Goal: Task Accomplishment & Management: Use online tool/utility

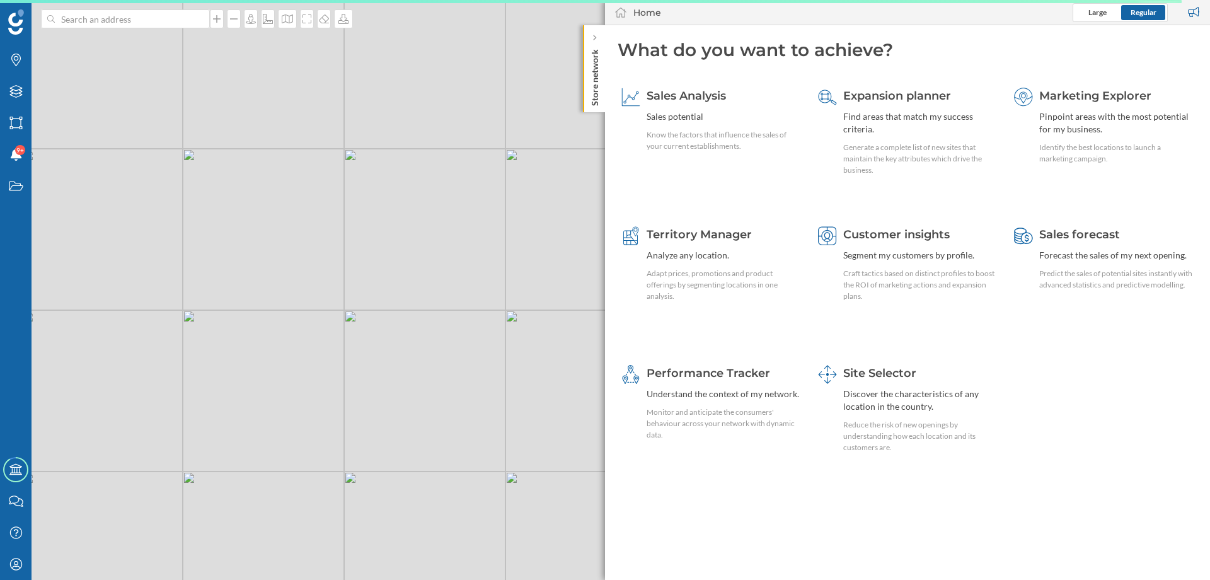
click at [596, 96] on p "Store network" at bounding box center [595, 75] width 13 height 62
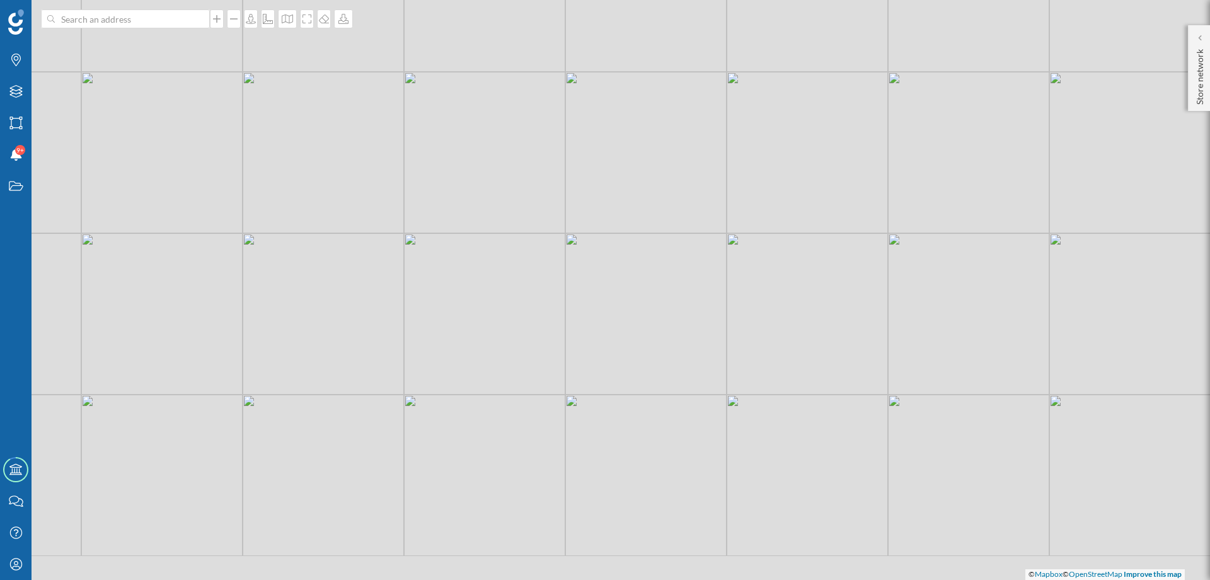
drag, startPoint x: 659, startPoint y: 394, endPoint x: 645, endPoint y: 269, distance: 125.6
click at [645, 269] on div "© Mapbox © OpenStreetMap Improve this map" at bounding box center [605, 290] width 1210 height 580
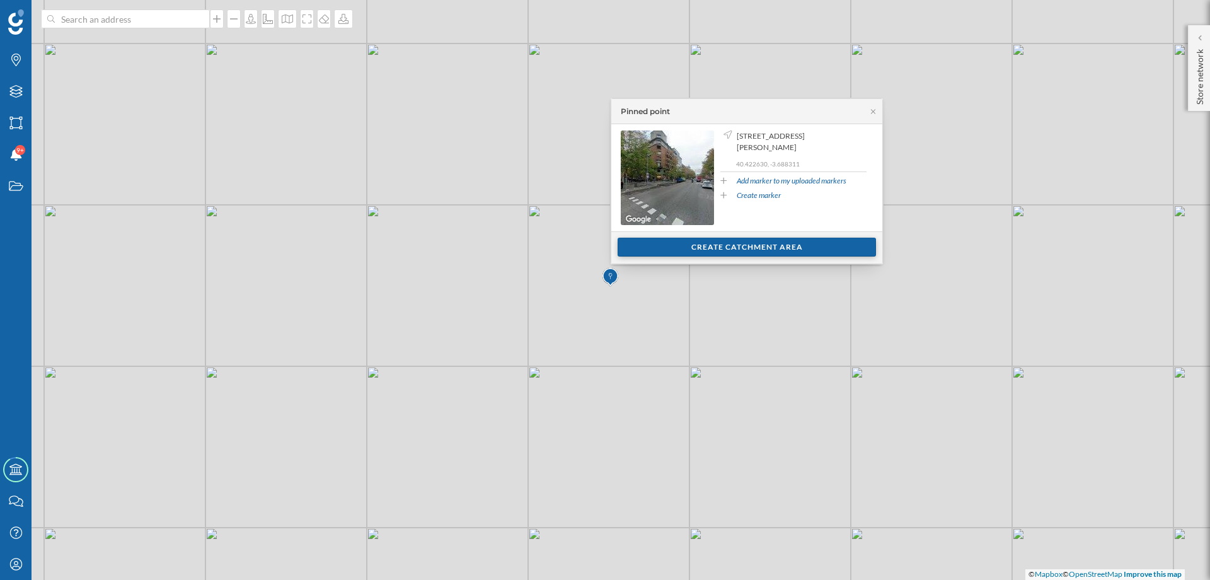
click at [675, 245] on div "Create catchment area" at bounding box center [747, 247] width 258 height 19
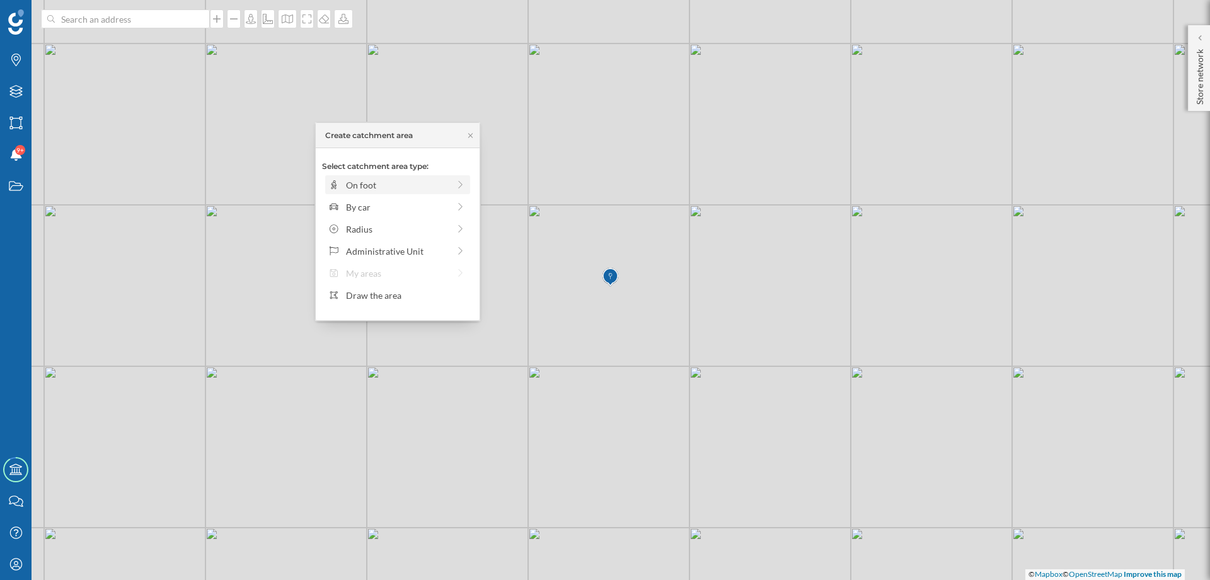
click at [417, 188] on div "On foot" at bounding box center [397, 184] width 103 height 13
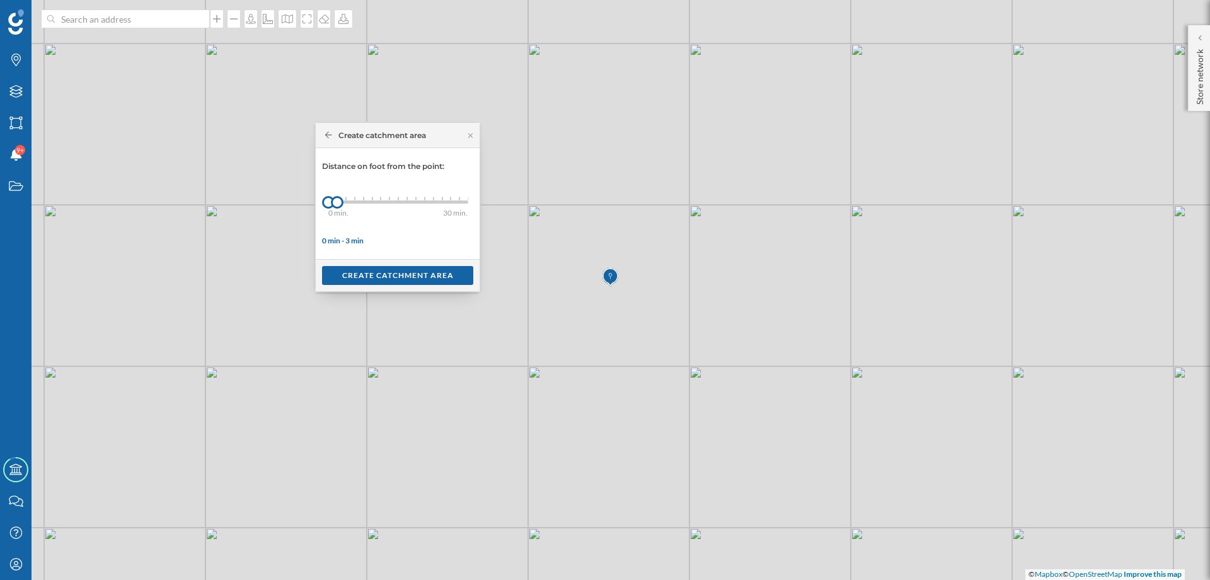
click at [346, 204] on div "0 min. 3 min. 4 min. 5 min. 6 min. 7 min. 8 min. 9 min. 10 min. 11 min. 12 min.…" at bounding box center [398, 202] width 140 height 16
click at [367, 275] on div "Create catchment area" at bounding box center [397, 274] width 151 height 19
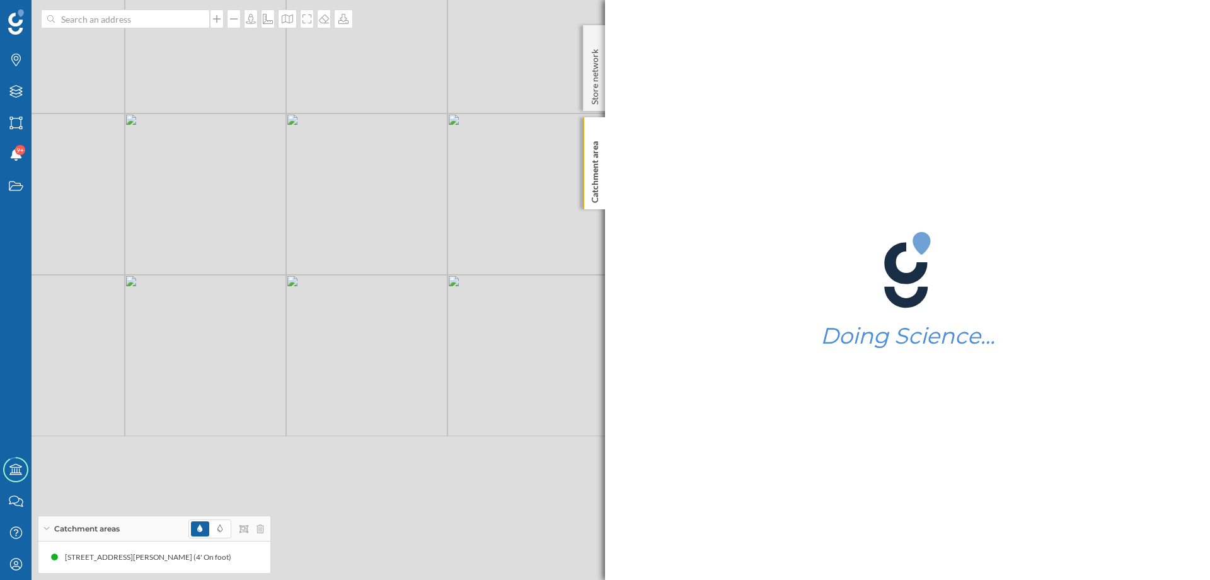
drag, startPoint x: 180, startPoint y: 290, endPoint x: 35, endPoint y: 3, distance: 321.9
click at [35, 3] on div "© Mapbox © OpenStreetMap Improve this map" at bounding box center [605, 290] width 1210 height 580
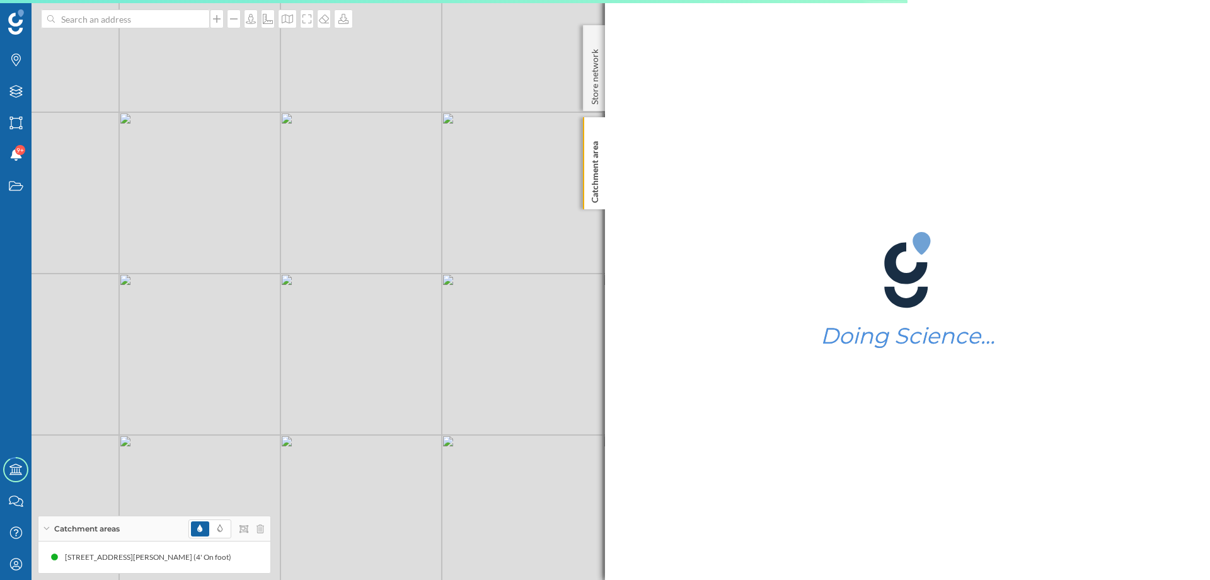
drag, startPoint x: 355, startPoint y: 207, endPoint x: 202, endPoint y: 124, distance: 174.0
click at [202, 124] on div "© Mapbox © OpenStreetMap Improve this map" at bounding box center [605, 290] width 1210 height 580
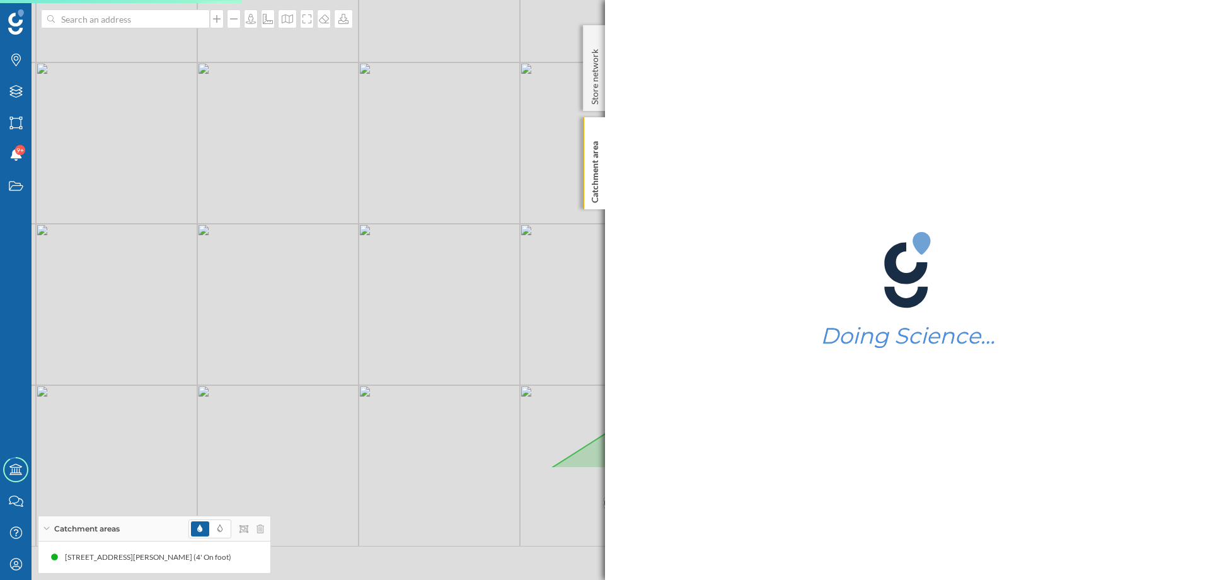
drag, startPoint x: 410, startPoint y: 364, endPoint x: 93, endPoint y: 113, distance: 404.3
click at [91, 117] on div "© Mapbox © OpenStreetMap Improve this map" at bounding box center [605, 290] width 1210 height 580
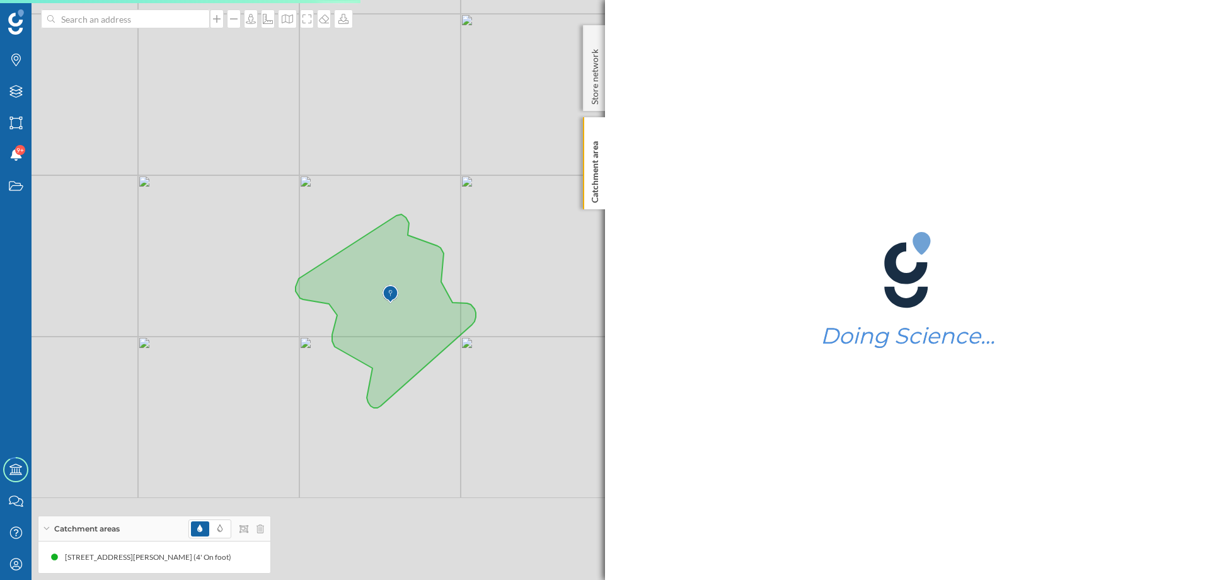
drag, startPoint x: 456, startPoint y: 340, endPoint x: 315, endPoint y: 201, distance: 198.3
click at [315, 201] on div "© Mapbox © OpenStreetMap Improve this map" at bounding box center [605, 290] width 1210 height 580
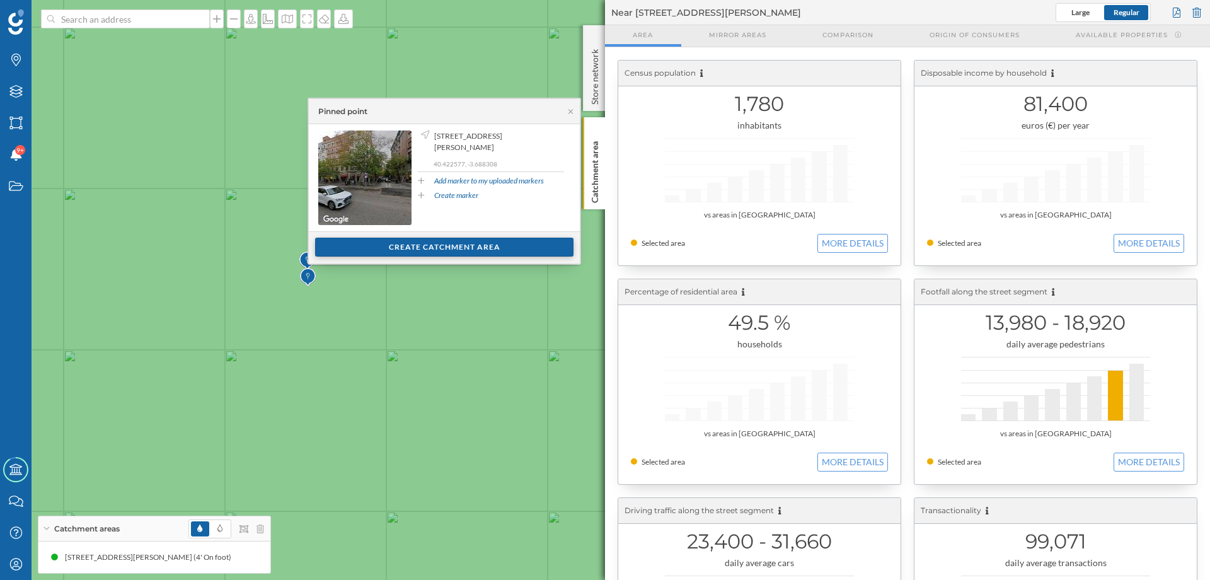
click at [349, 251] on div "Create catchment area" at bounding box center [444, 247] width 258 height 19
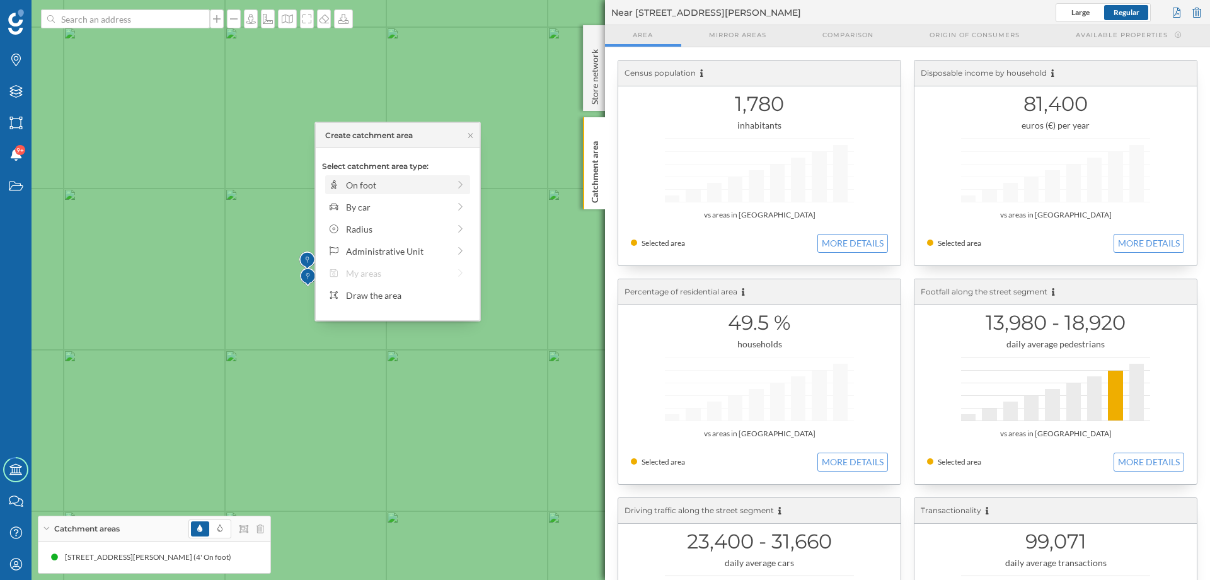
click at [355, 188] on div "On foot" at bounding box center [397, 184] width 103 height 13
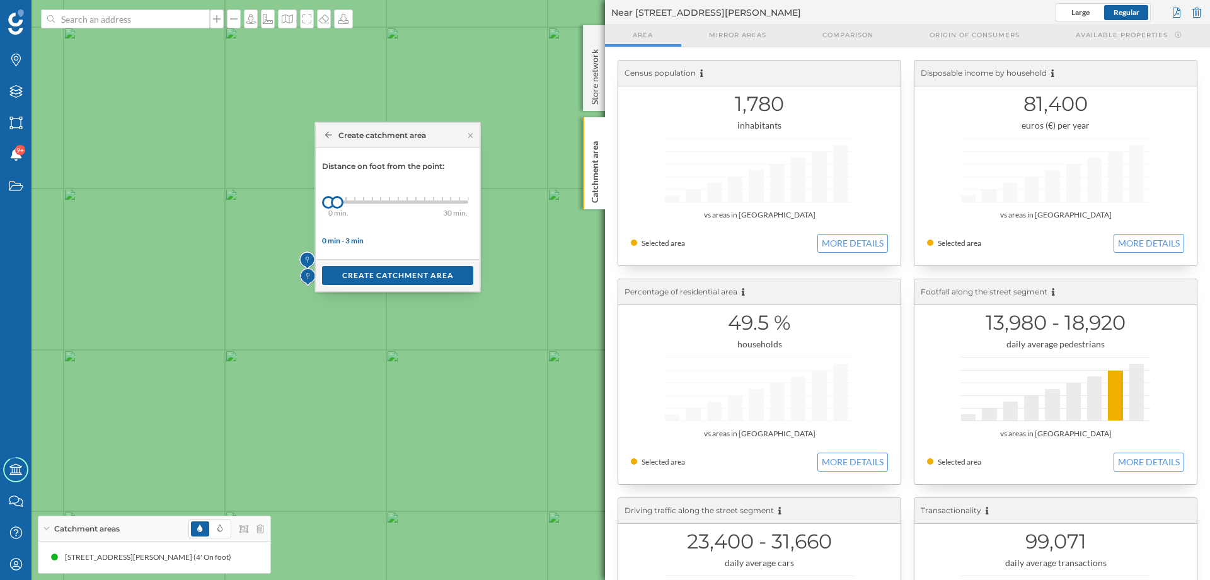
click at [347, 201] on div "0 min. 3 min. 4 min. 5 min. 6 min. 7 min. 8 min. 9 min. 10 min. 11 min. 12 min.…" at bounding box center [398, 201] width 140 height 3
click at [367, 276] on div "Create catchment area" at bounding box center [397, 274] width 151 height 19
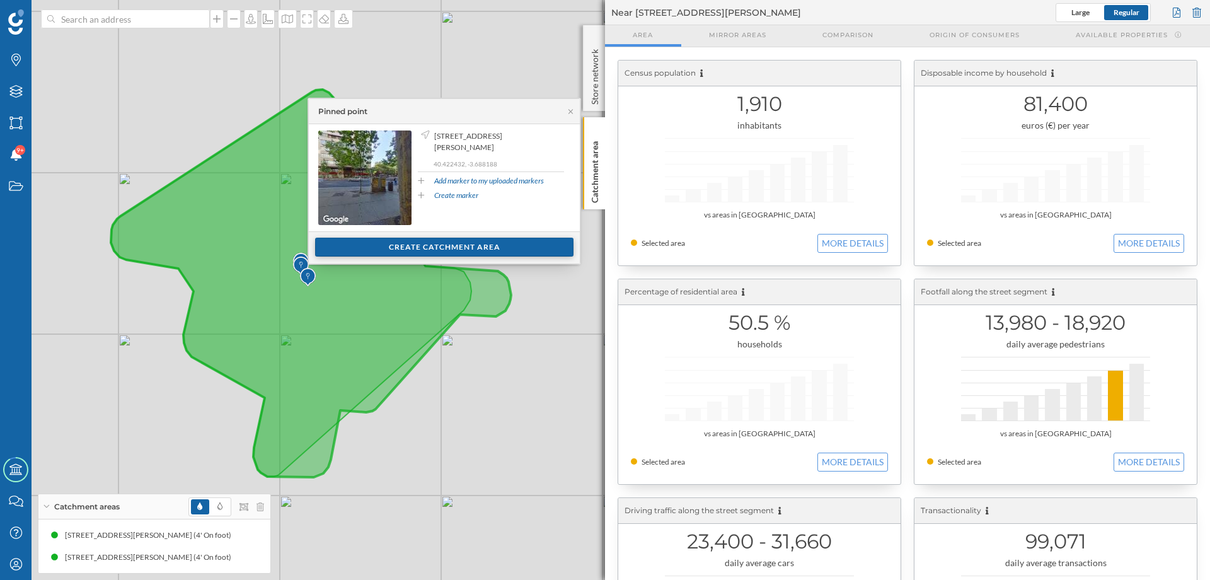
click at [420, 245] on div "Create catchment area" at bounding box center [444, 247] width 258 height 19
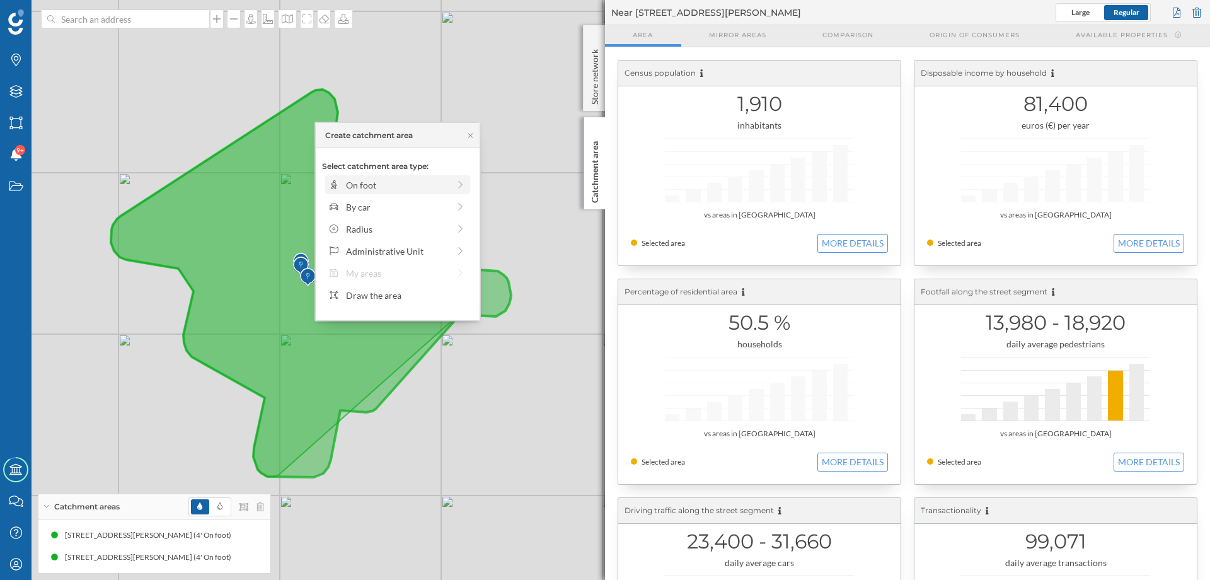
click at [370, 188] on div "On foot" at bounding box center [397, 184] width 103 height 13
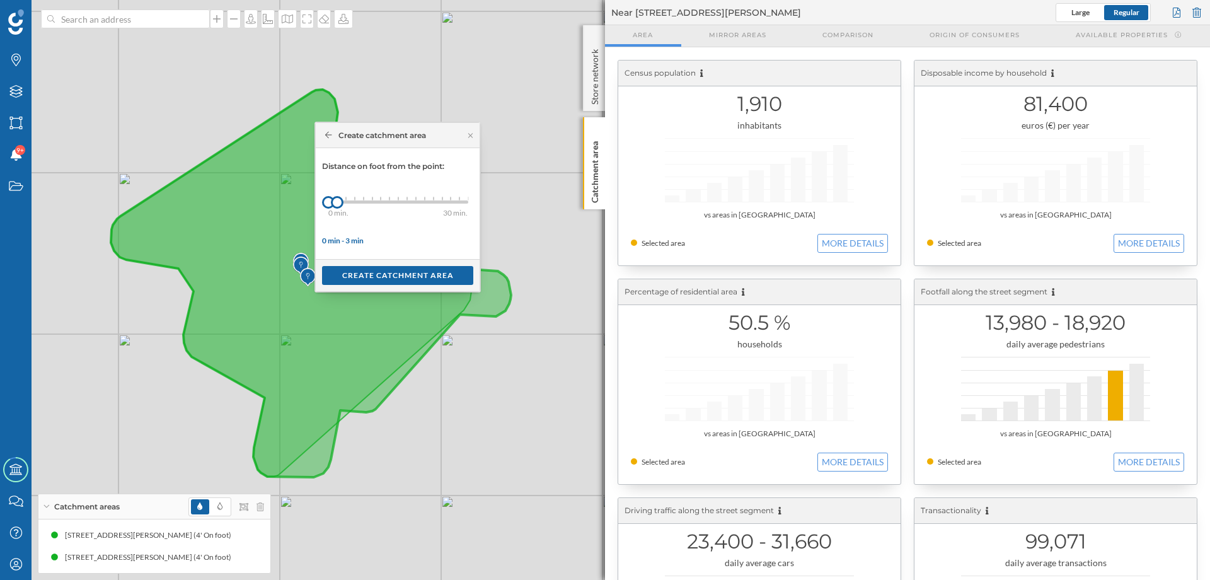
click at [381, 199] on div at bounding box center [380, 199] width 1 height 4
click at [393, 202] on div "0 min. 3 min. 4 min. 5 min. 6 min. 7 min. 8 min. 9 min. 10 min. 11 min. 12 min.…" at bounding box center [398, 201] width 140 height 3
click at [415, 202] on div "0 min. 3 min. 4 min. 5 min. 6 min. 7 min. 8 min. 9 min. 10 min. 11 min. 12 min.…" at bounding box center [398, 201] width 140 height 3
click at [391, 202] on div at bounding box center [372, 201] width 88 height 3
click at [381, 202] on div at bounding box center [358, 201] width 61 height 3
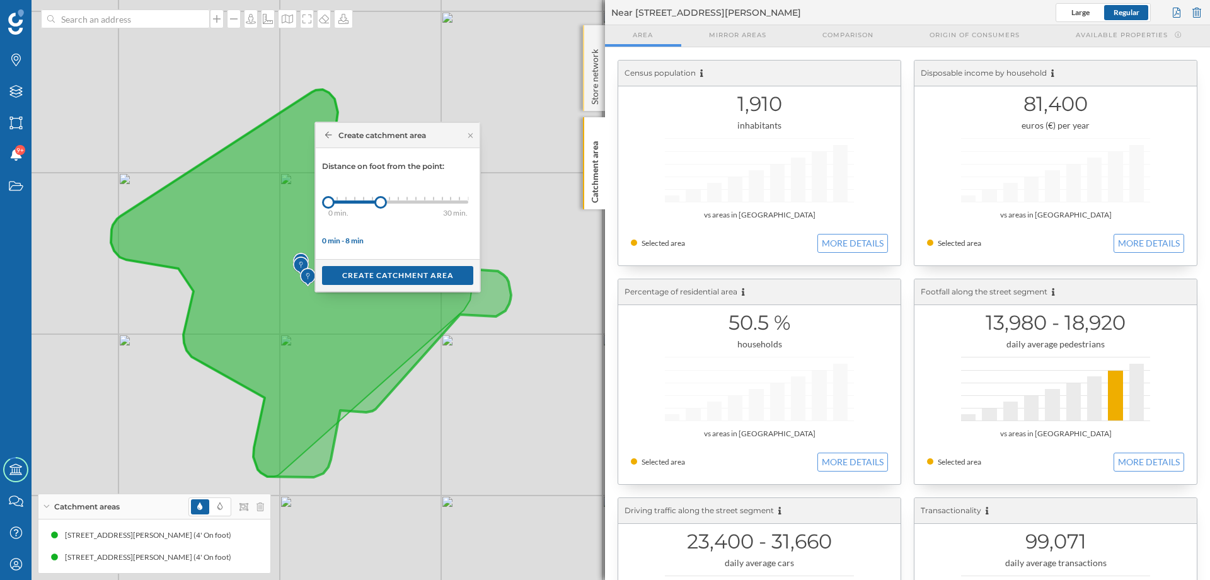
click at [594, 76] on p "Store network" at bounding box center [595, 74] width 13 height 61
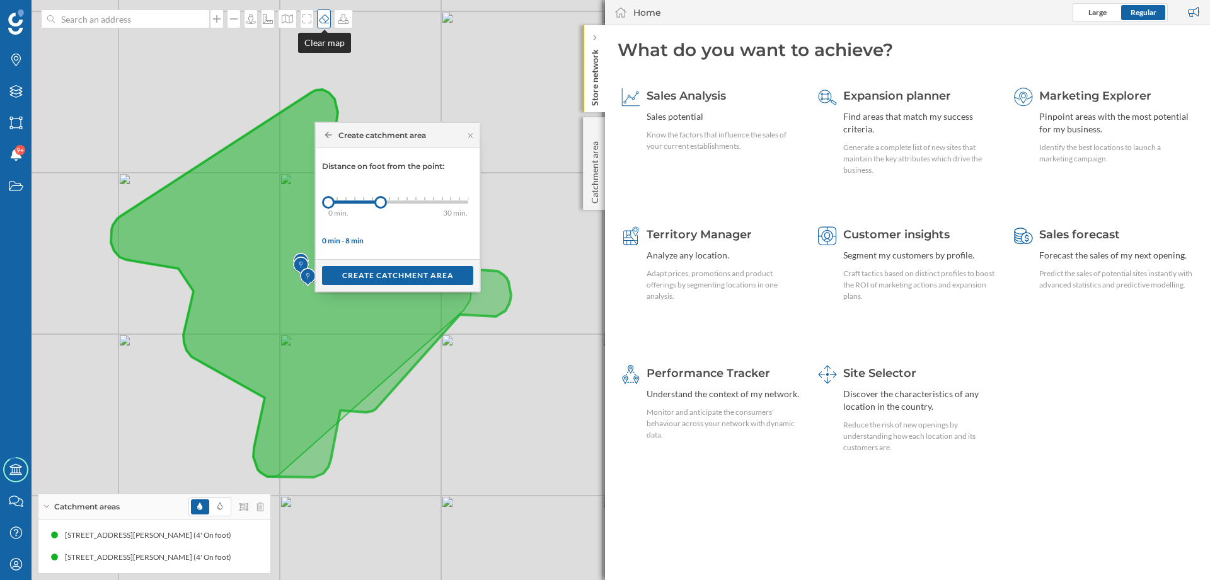
click at [323, 20] on icon at bounding box center [324, 19] width 13 height 10
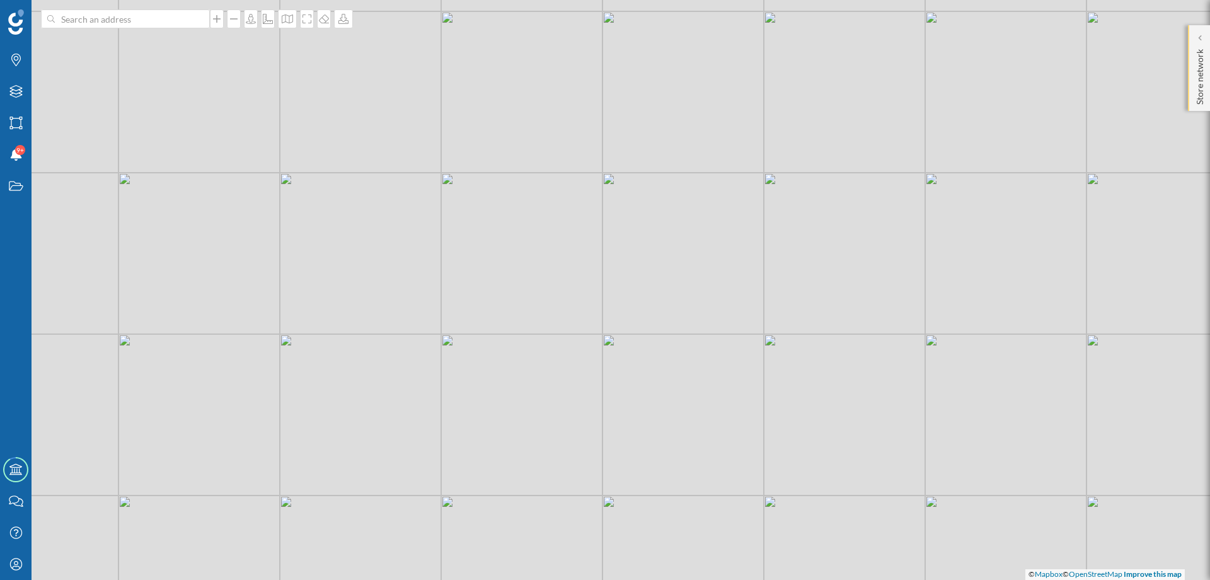
click at [1204, 82] on p "Store network" at bounding box center [1200, 74] width 13 height 61
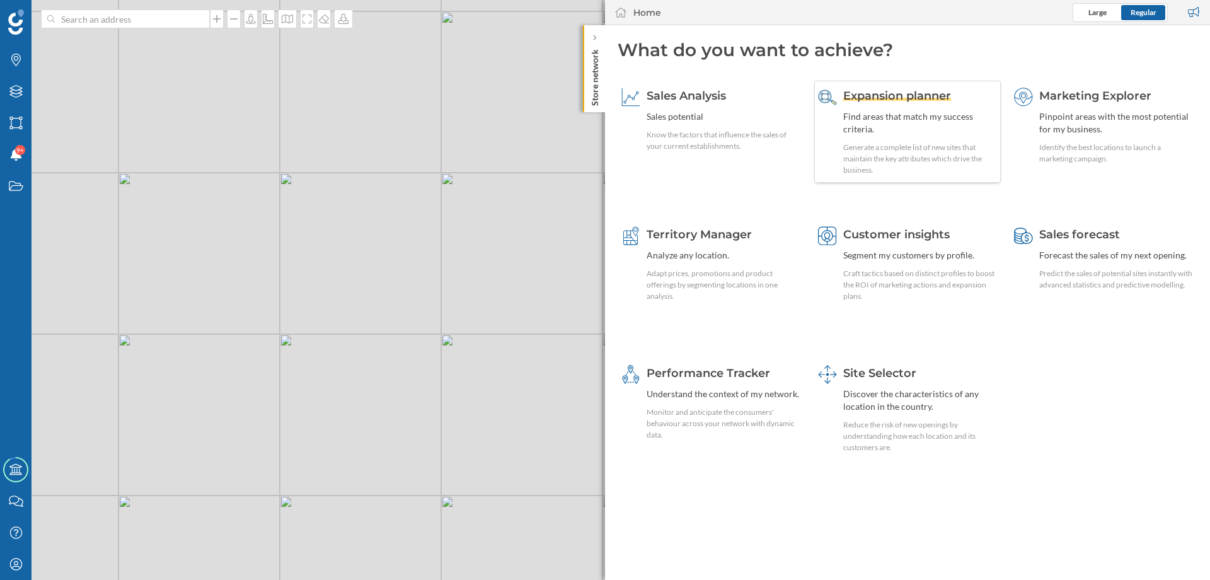
click at [878, 97] on span "Expansion planner" at bounding box center [897, 96] width 108 height 14
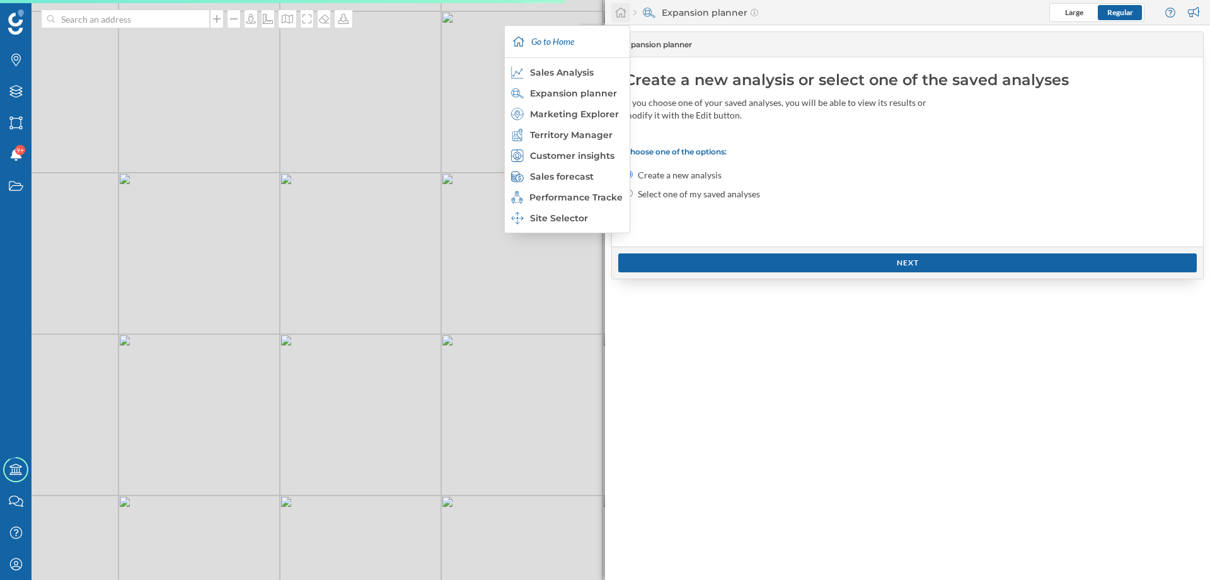
click at [618, 13] on icon at bounding box center [621, 12] width 13 height 11
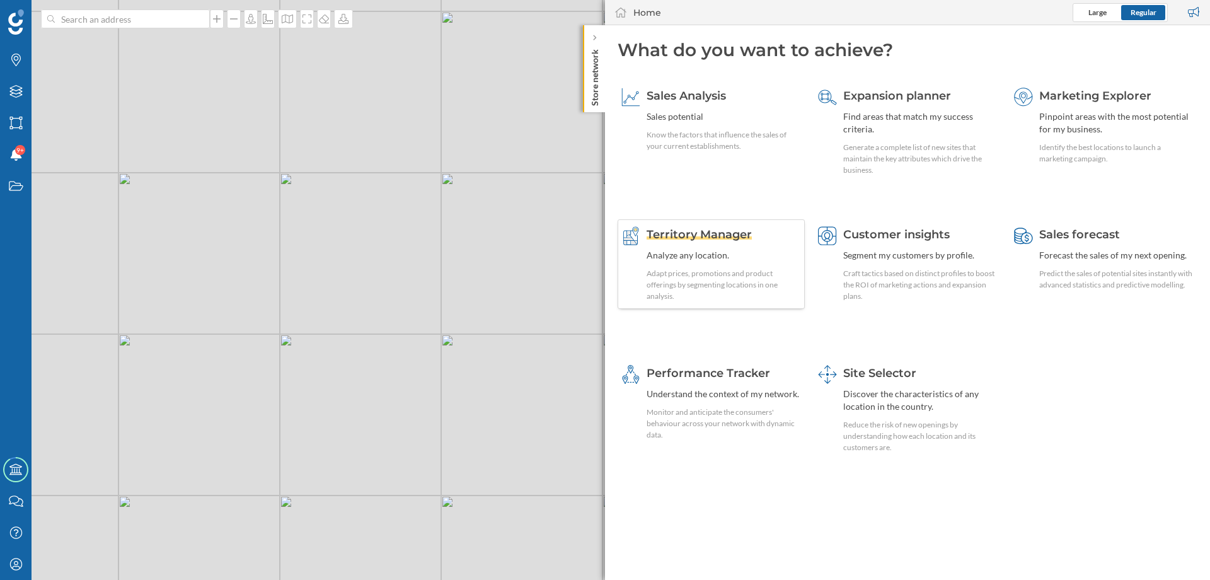
click at [707, 238] on span "Territory Manager" at bounding box center [699, 235] width 105 height 14
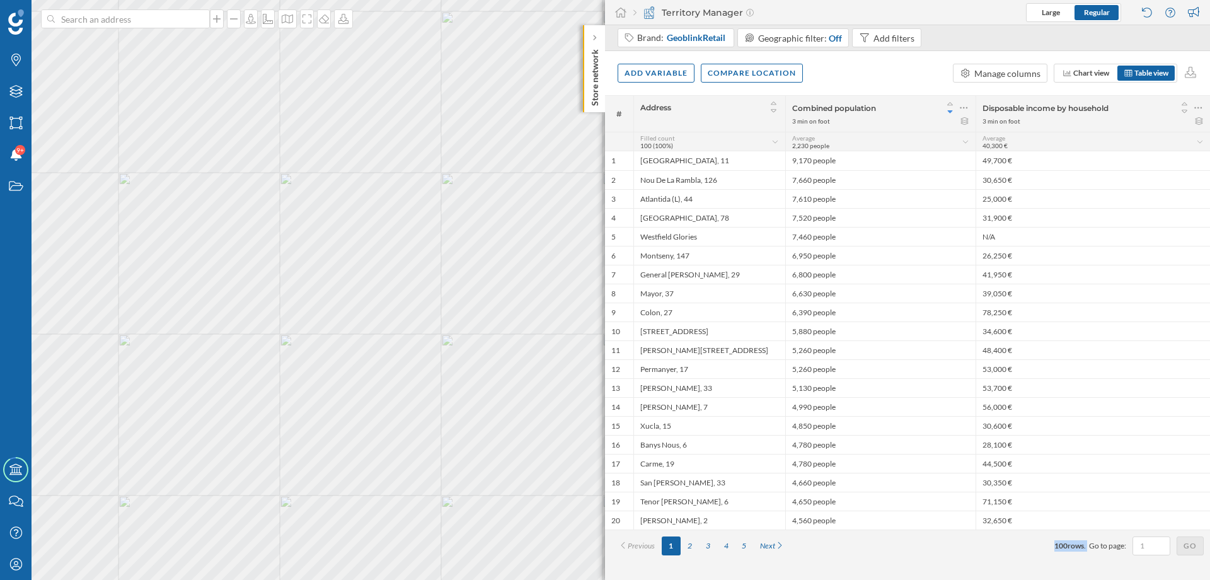
drag, startPoint x: 1048, startPoint y: 544, endPoint x: 1089, endPoint y: 544, distance: 41.0
click at [1089, 544] on div "Previous 1 2 3 4 5 Next 100 rows . Go to page: Go" at bounding box center [907, 545] width 592 height 19
click at [894, 74] on div "Add variable Compare location Manage columns Chart view Table view" at bounding box center [907, 73] width 605 height 44
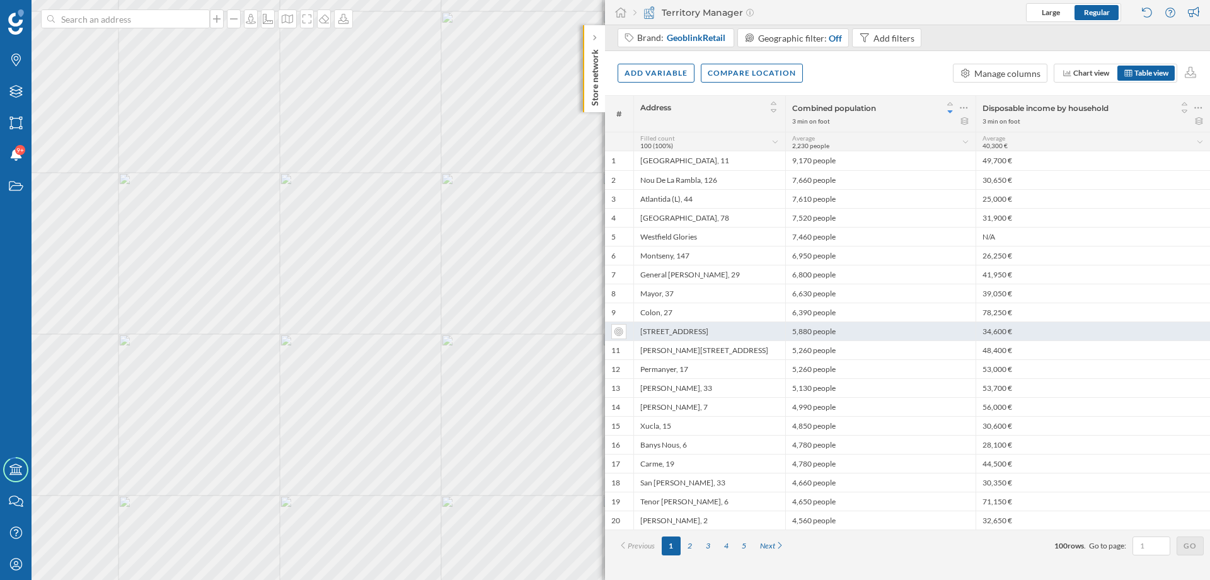
click at [669, 328] on div "[STREET_ADDRESS]" at bounding box center [709, 330] width 152 height 19
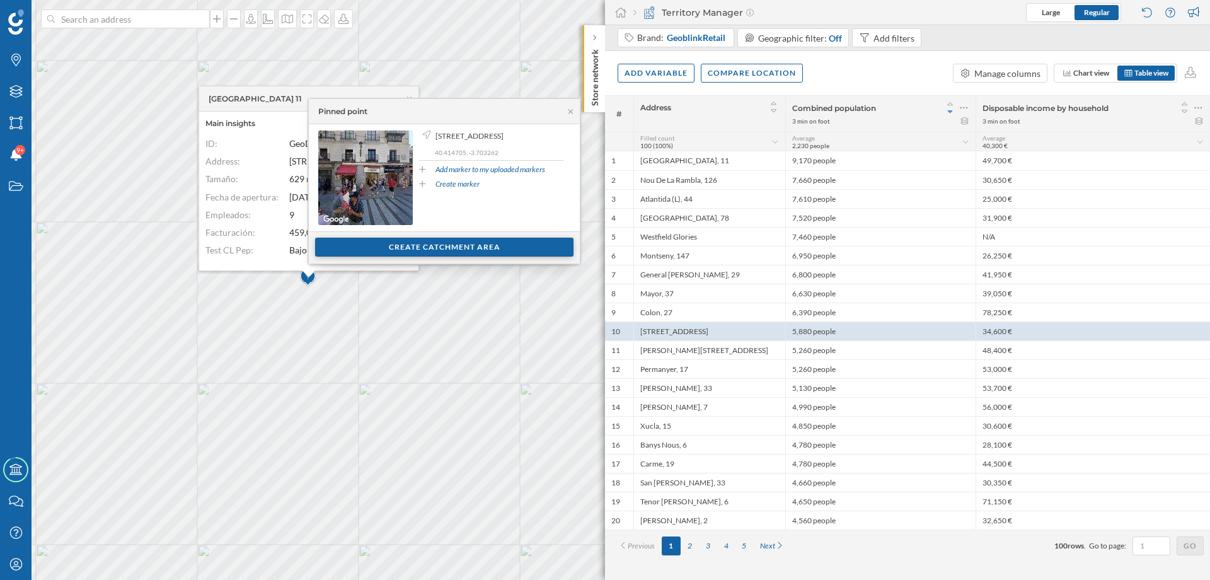
click at [382, 251] on div "Create catchment area" at bounding box center [444, 247] width 258 height 19
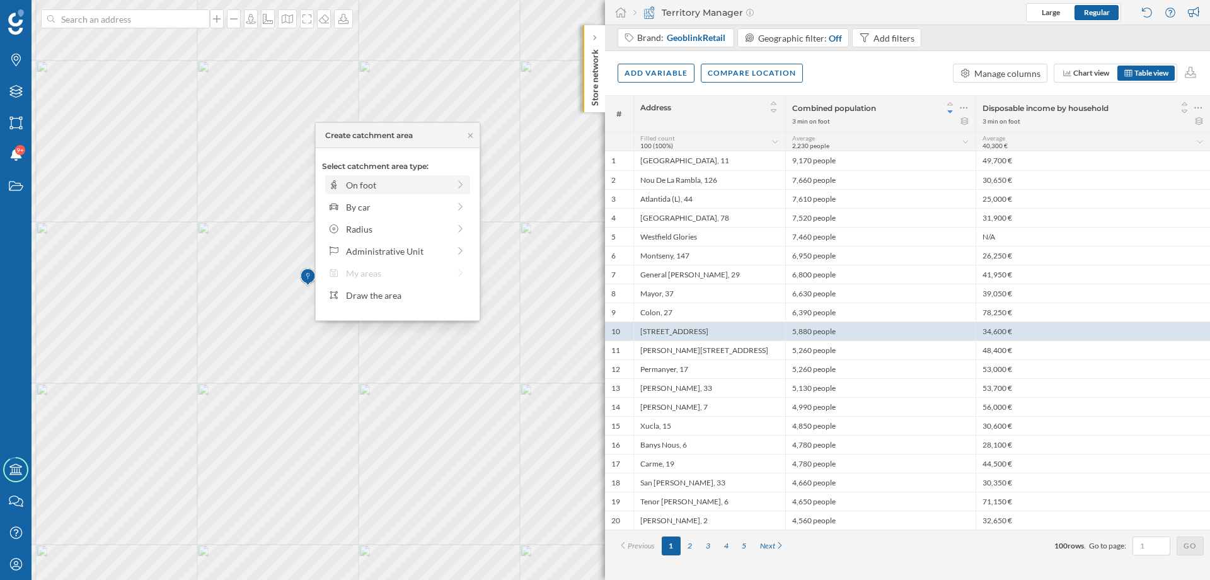
click at [374, 183] on div "On foot" at bounding box center [397, 184] width 103 height 13
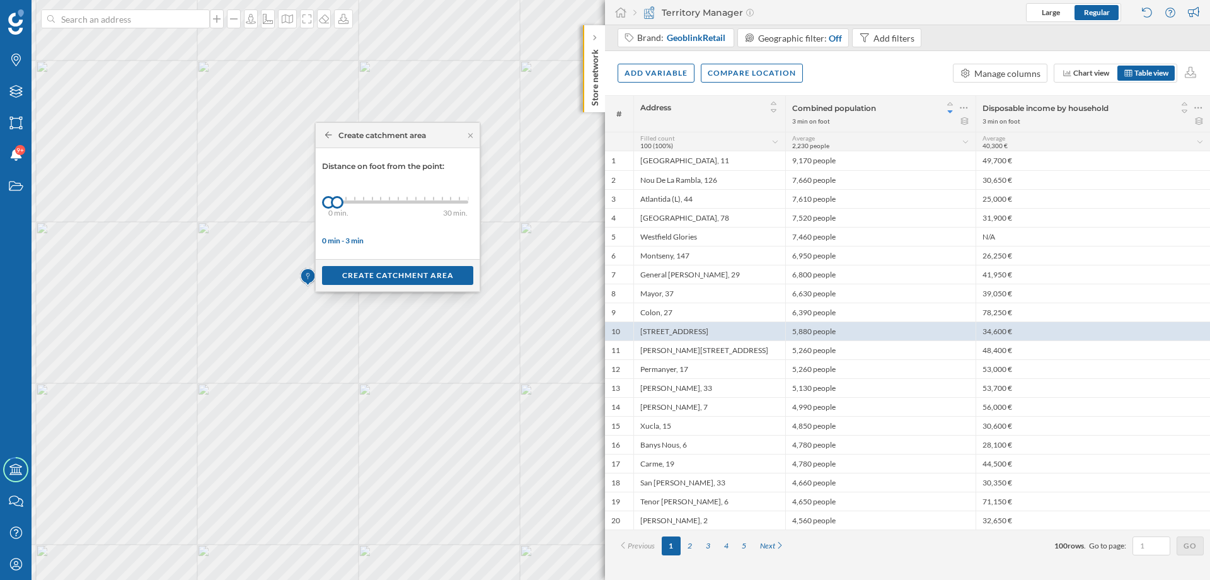
click at [348, 202] on div "0 min. 3 min. 4 min. 5 min. 6 min. 7 min. 8 min. 9 min. 10 min. 11 min. 12 min.…" at bounding box center [398, 201] width 140 height 3
click at [342, 202] on div at bounding box center [346, 202] width 13 height 13
click at [340, 202] on div at bounding box center [340, 202] width 13 height 13
click at [375, 277] on div "Create catchment area" at bounding box center [397, 274] width 151 height 19
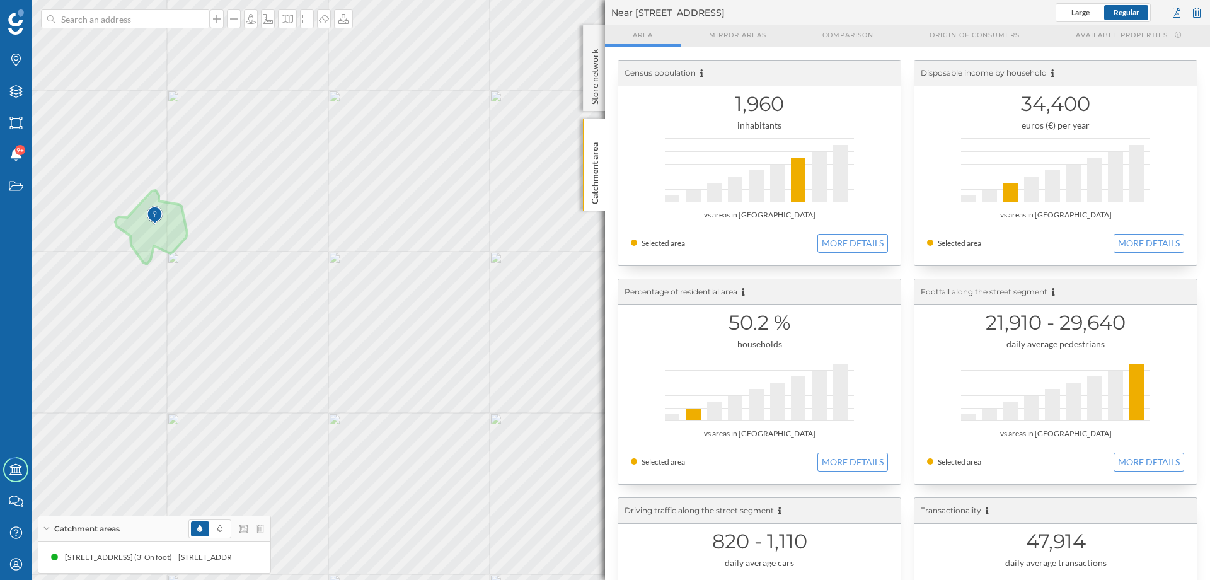
drag, startPoint x: 1022, startPoint y: 101, endPoint x: 1085, endPoint y: 105, distance: 63.8
click at [1085, 105] on h1 "34,400" at bounding box center [1055, 104] width 257 height 24
